Goal: Task Accomplishment & Management: Complete application form

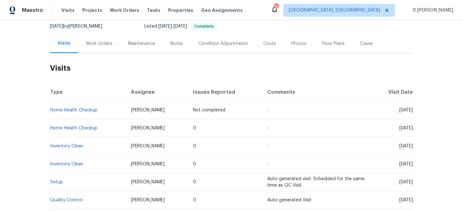
scroll to position [65, 0]
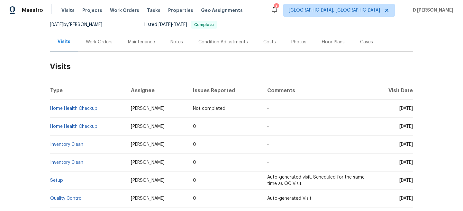
click at [96, 48] on div "Work Orders" at bounding box center [99, 41] width 42 height 19
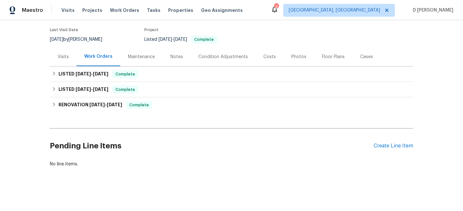
click at [65, 55] on div "Visits" at bounding box center [63, 57] width 11 height 6
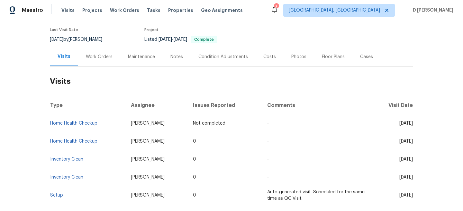
scroll to position [65, 0]
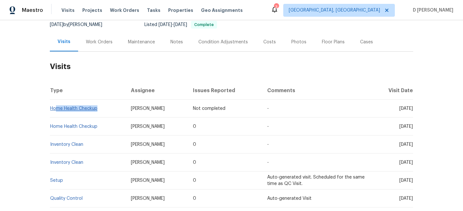
drag, startPoint x: 103, startPoint y: 109, endPoint x: 57, endPoint y: 108, distance: 45.7
click at [57, 108] on td "Home Health Checkup" at bounding box center [88, 109] width 76 height 18
click at [86, 85] on th "Type" at bounding box center [88, 91] width 76 height 18
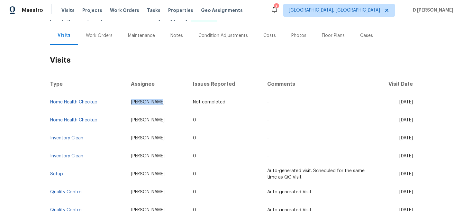
drag, startPoint x: 127, startPoint y: 101, endPoint x: 171, endPoint y: 101, distance: 43.4
click at [171, 101] on td "Chris Thomas" at bounding box center [157, 102] width 62 height 18
copy span "Chris Thomas"
drag, startPoint x: 102, startPoint y: 102, endPoint x: 51, endPoint y: 101, distance: 50.8
click at [51, 101] on td "Home Health Checkup" at bounding box center [88, 102] width 76 height 18
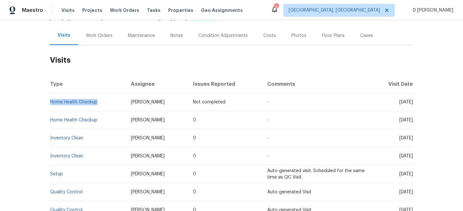
copy link "Home Health Checkup"
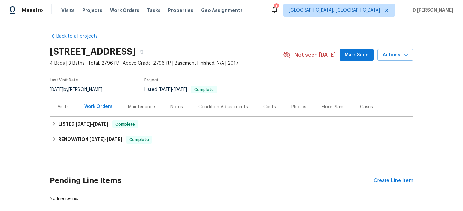
click at [64, 109] on div "Visits" at bounding box center [63, 107] width 11 height 6
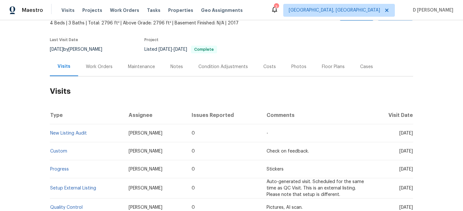
scroll to position [41, 0]
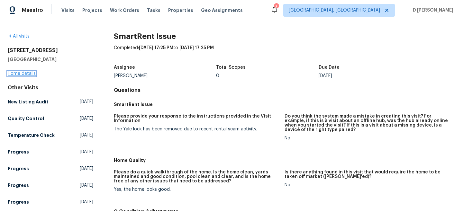
click at [32, 75] on link "Home details" at bounding box center [22, 73] width 28 height 5
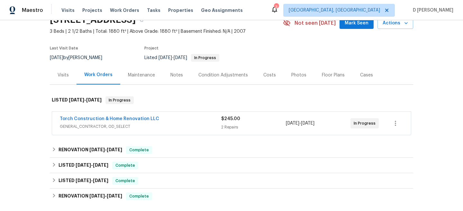
scroll to position [38, 0]
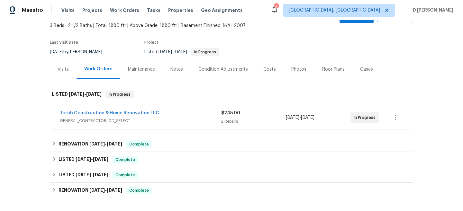
click at [178, 119] on span "GENERAL_CONTRACTOR, OD_SELECT" at bounding box center [140, 121] width 161 height 6
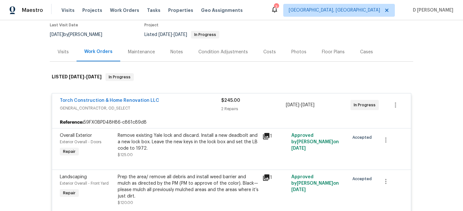
scroll to position [59, 0]
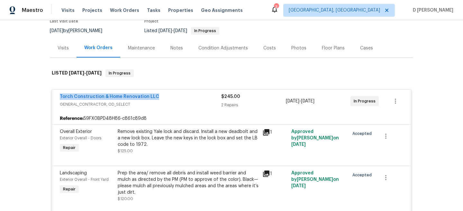
drag, startPoint x: 57, startPoint y: 97, endPoint x: 164, endPoint y: 97, distance: 106.8
click at [164, 97] on div "Torch Construction & Home Renovation LLC GENERAL_CONTRACTOR, OD_SELECT $245.00 …" at bounding box center [231, 101] width 359 height 23
copy link "Torch Construction & Home Renovation LLC"
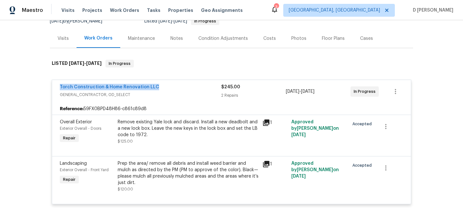
scroll to position [72, 0]
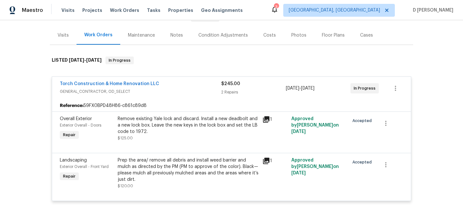
click at [151, 125] on div "Remove existing Yale lock and discard. Install a new deadbolt and a new lock bo…" at bounding box center [188, 125] width 141 height 19
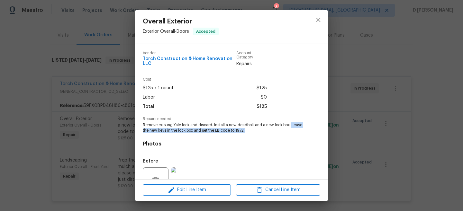
drag, startPoint x: 290, startPoint y: 125, endPoint x: 303, endPoint y: 130, distance: 13.0
click at [303, 130] on div "Repairs needed Remove existing Yale lock and discard. Install a new deadbolt an…" at bounding box center [232, 125] width 178 height 16
copy span "Leave the new keys in the lock box and set the LB code to 1972."
click at [132, 48] on div "Overall Exterior Exterior Overall - Doors Accepted Vendor Torch Construction & …" at bounding box center [231, 105] width 463 height 211
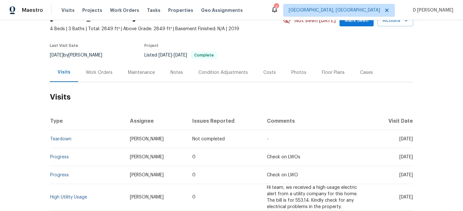
scroll to position [32, 0]
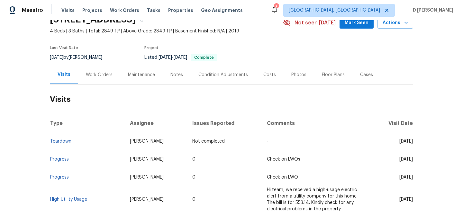
click at [98, 75] on div "Work Orders" at bounding box center [99, 75] width 27 height 6
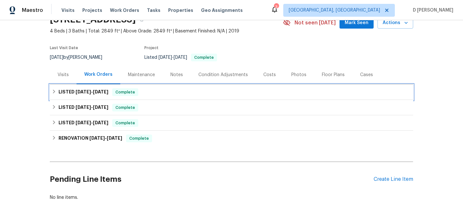
click at [61, 89] on h6 "LISTED 9/1/25 - 9/12/25" at bounding box center [84, 92] width 50 height 8
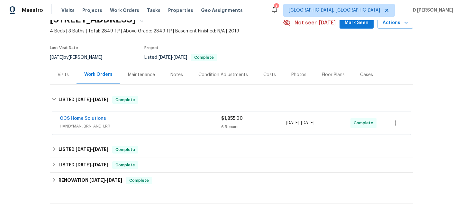
click at [115, 126] on span "HANDYMAN, BRN_AND_LRR" at bounding box center [140, 126] width 161 height 6
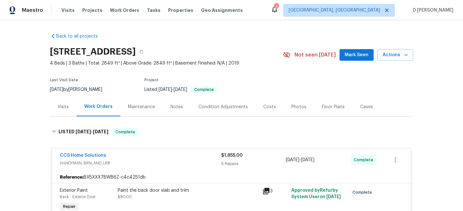
click at [95, 164] on span "HANDYMAN, BRN_AND_LRR" at bounding box center [140, 163] width 161 height 6
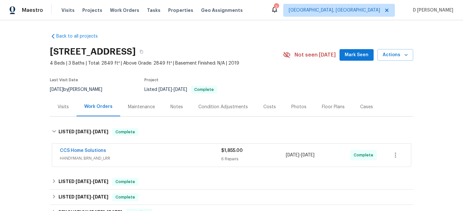
click at [61, 103] on div "Visits" at bounding box center [63, 106] width 27 height 19
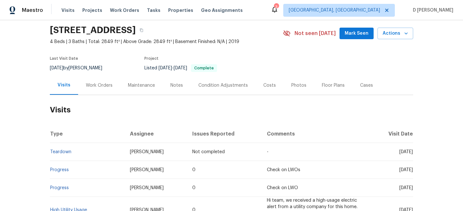
scroll to position [27, 0]
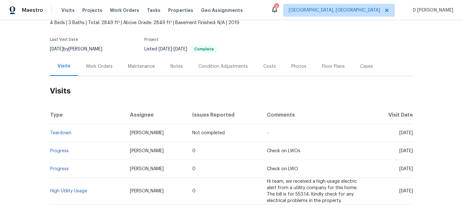
click at [361, 66] on div "Cases" at bounding box center [366, 66] width 13 height 6
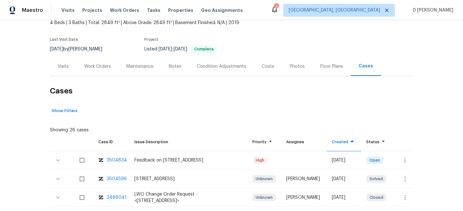
scroll to position [76, 0]
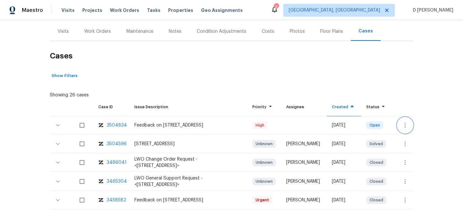
click at [400, 124] on button "button" at bounding box center [405, 125] width 15 height 15
click at [409, 123] on li "Create a visit" at bounding box center [425, 125] width 67 height 11
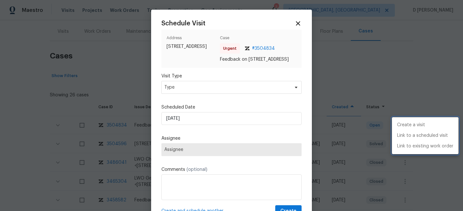
click at [250, 96] on div at bounding box center [231, 105] width 463 height 211
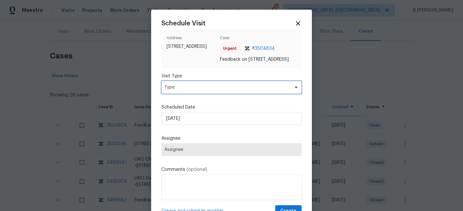
click at [229, 91] on span "Type" at bounding box center [226, 87] width 125 height 6
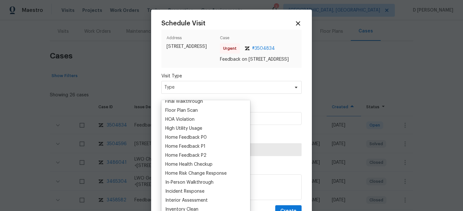
scroll to position [171, 0]
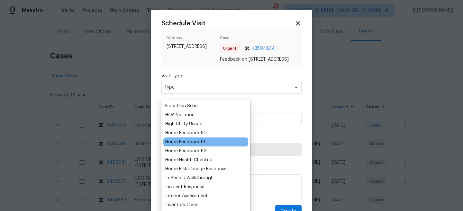
click at [203, 143] on div "Home Feedback P1" at bounding box center [185, 142] width 40 height 6
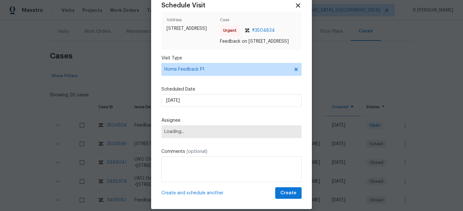
scroll to position [32, 0]
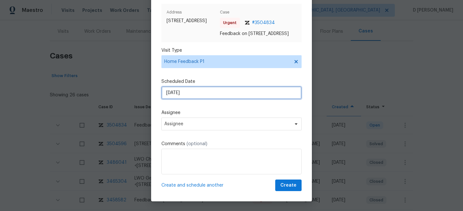
click at [206, 94] on input "21/09/2025" at bounding box center [231, 93] width 140 height 13
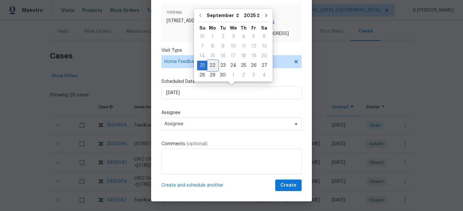
click at [214, 65] on div "22" at bounding box center [212, 65] width 10 height 9
type input "22/09/2025"
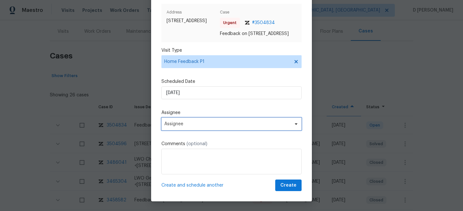
click at [208, 124] on span "Assignee" at bounding box center [227, 124] width 126 height 5
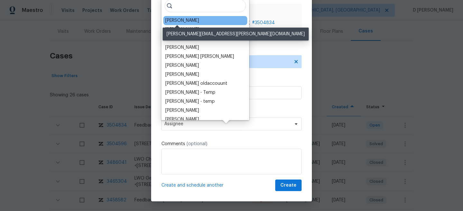
click at [182, 22] on div "Andy Taylor" at bounding box center [182, 20] width 34 height 6
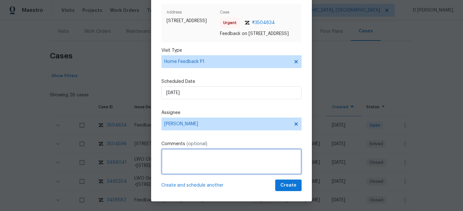
click at [189, 152] on textarea at bounding box center [231, 162] width 140 height 26
paste textarea "The garage key is missing so the agent Is going to re schedule Time of Visit: U…"
paste textarea "The garage key is missing so the agent Is going to re schedule"
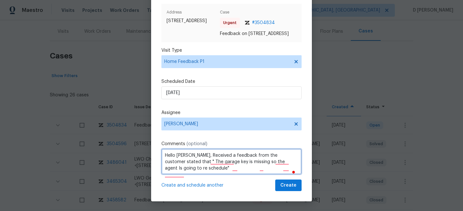
click at [193, 168] on textarea "Hello Andy, Received a feedback from the customer stated that " The garage key …" at bounding box center [231, 162] width 140 height 26
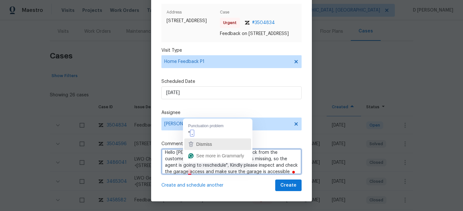
type textarea "Hello Andy, Received a feedback from the customer stating that " The garage key…"
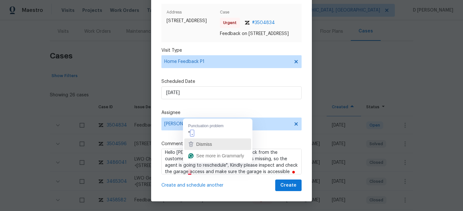
click at [194, 135] on div "Schedule Visit Address 2811 Apache St, League City, TX 77573 Case Urgent # 3504…" at bounding box center [231, 92] width 140 height 197
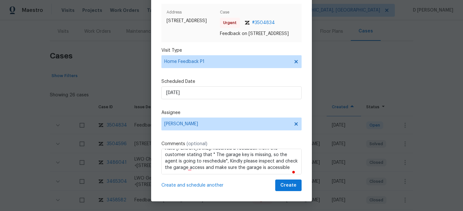
scroll to position [0, 0]
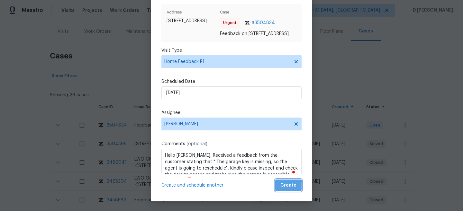
click at [286, 188] on span "Create" at bounding box center [288, 186] width 16 height 8
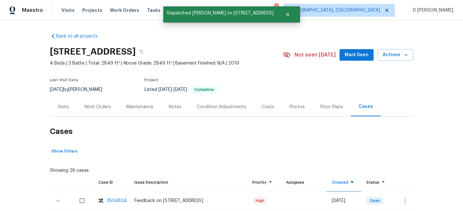
click at [59, 102] on div "Visits" at bounding box center [63, 106] width 27 height 19
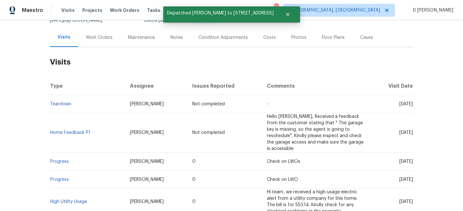
scroll to position [70, 0]
drag, startPoint x: 92, startPoint y: 129, endPoint x: 50, endPoint y: 129, distance: 41.8
click at [50, 129] on td "Home Feedback P1" at bounding box center [87, 133] width 75 height 40
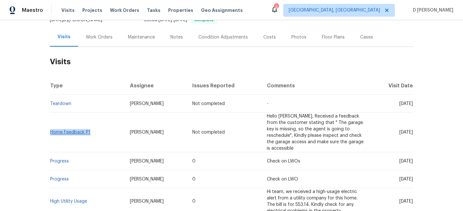
copy link "Home Feedback P1"
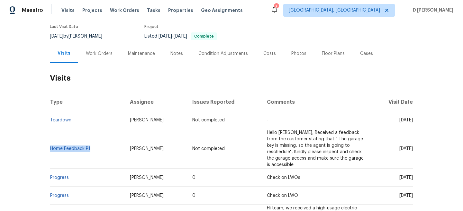
scroll to position [65, 0]
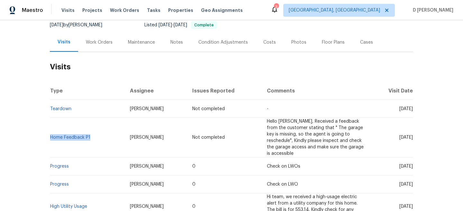
drag, startPoint x: 388, startPoint y: 159, endPoint x: 401, endPoint y: 159, distance: 13.2
click at [401, 164] on span "Fri, Sep 12 2025" at bounding box center [406, 166] width 14 height 5
copy span "Sep 12"
drag, startPoint x: 387, startPoint y: 135, endPoint x: 401, endPoint y: 135, distance: 14.8
click at [401, 135] on span "Mon, Sep 22 2025" at bounding box center [406, 137] width 14 height 5
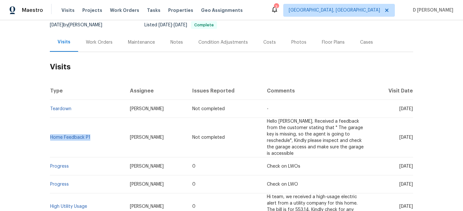
copy span "Sep 22"
drag, startPoint x: 92, startPoint y: 132, endPoint x: 50, endPoint y: 134, distance: 42.2
click at [50, 134] on td "Home Feedback P1" at bounding box center [87, 138] width 75 height 40
copy link "Home Feedback P1"
drag, startPoint x: 72, startPoint y: 160, endPoint x: 50, endPoint y: 159, distance: 22.2
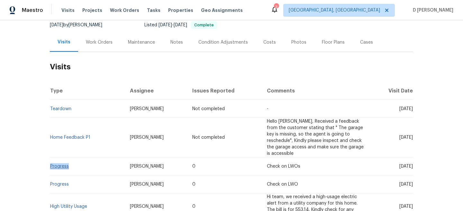
click at [50, 159] on td "Progress" at bounding box center [87, 167] width 75 height 18
copy link "Progress"
drag, startPoint x: 127, startPoint y: 160, endPoint x: 167, endPoint y: 160, distance: 40.2
click at [167, 160] on td "Steven Rosas" at bounding box center [156, 167] width 63 height 18
copy span "Steven Rosas"
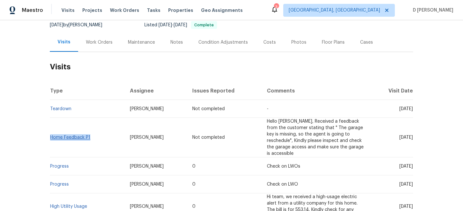
drag, startPoint x: 91, startPoint y: 135, endPoint x: 51, endPoint y: 134, distance: 39.6
click at [51, 134] on td "Home Feedback P1" at bounding box center [87, 138] width 75 height 40
copy link "Home Feedback P1"
